Goal: Check status: Check status

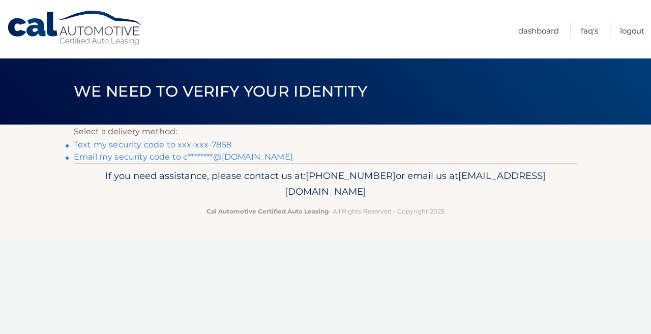
click at [206, 142] on link "Text my security code to xxx-xxx-7858" at bounding box center [153, 145] width 158 height 10
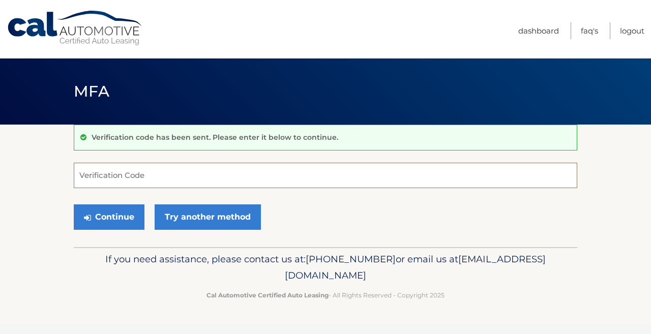
click at [156, 174] on input "Verification Code" at bounding box center [326, 175] width 504 height 25
type input "412388"
click at [109, 217] on button "Continue" at bounding box center [109, 217] width 71 height 25
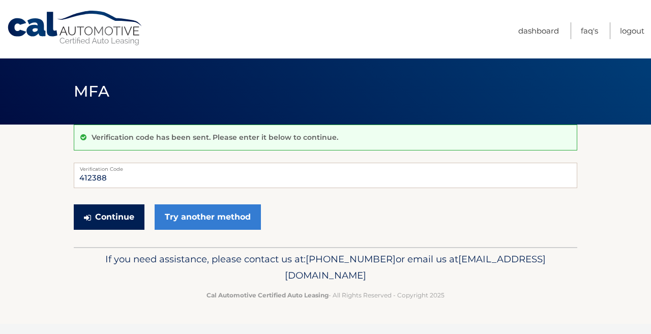
click at [120, 222] on button "Continue" at bounding box center [109, 217] width 71 height 25
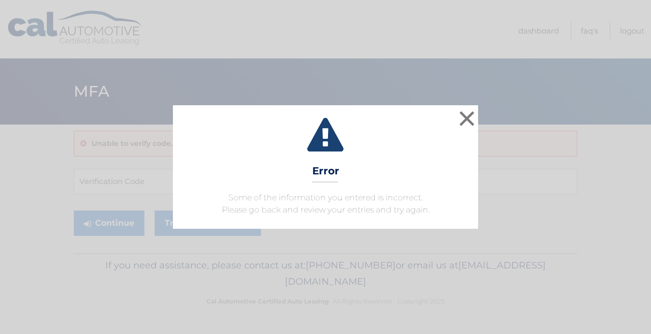
click at [472, 116] on button "×" at bounding box center [467, 118] width 20 height 20
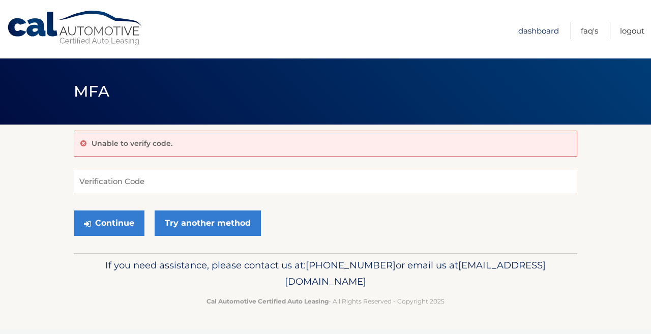
click at [532, 35] on link "Dashboard" at bounding box center [538, 30] width 41 height 17
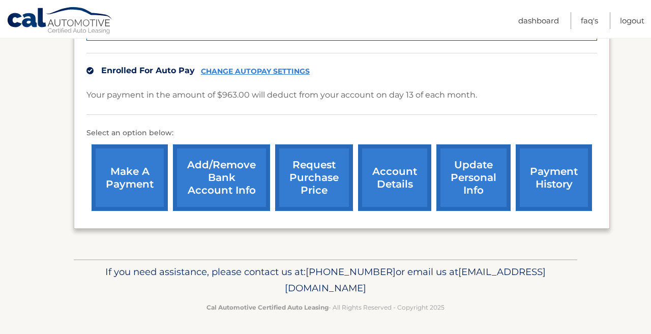
scroll to position [304, 0]
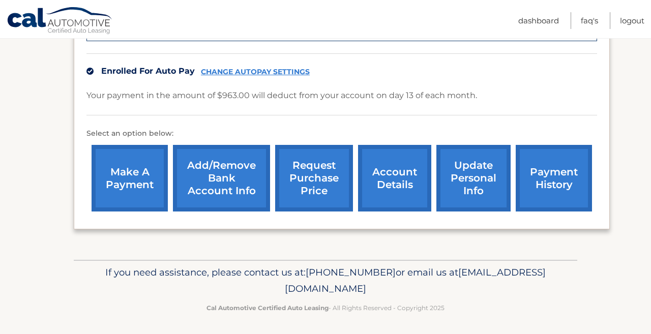
click at [537, 178] on link "payment history" at bounding box center [554, 178] width 76 height 67
